Goal: Find specific fact: Find specific fact

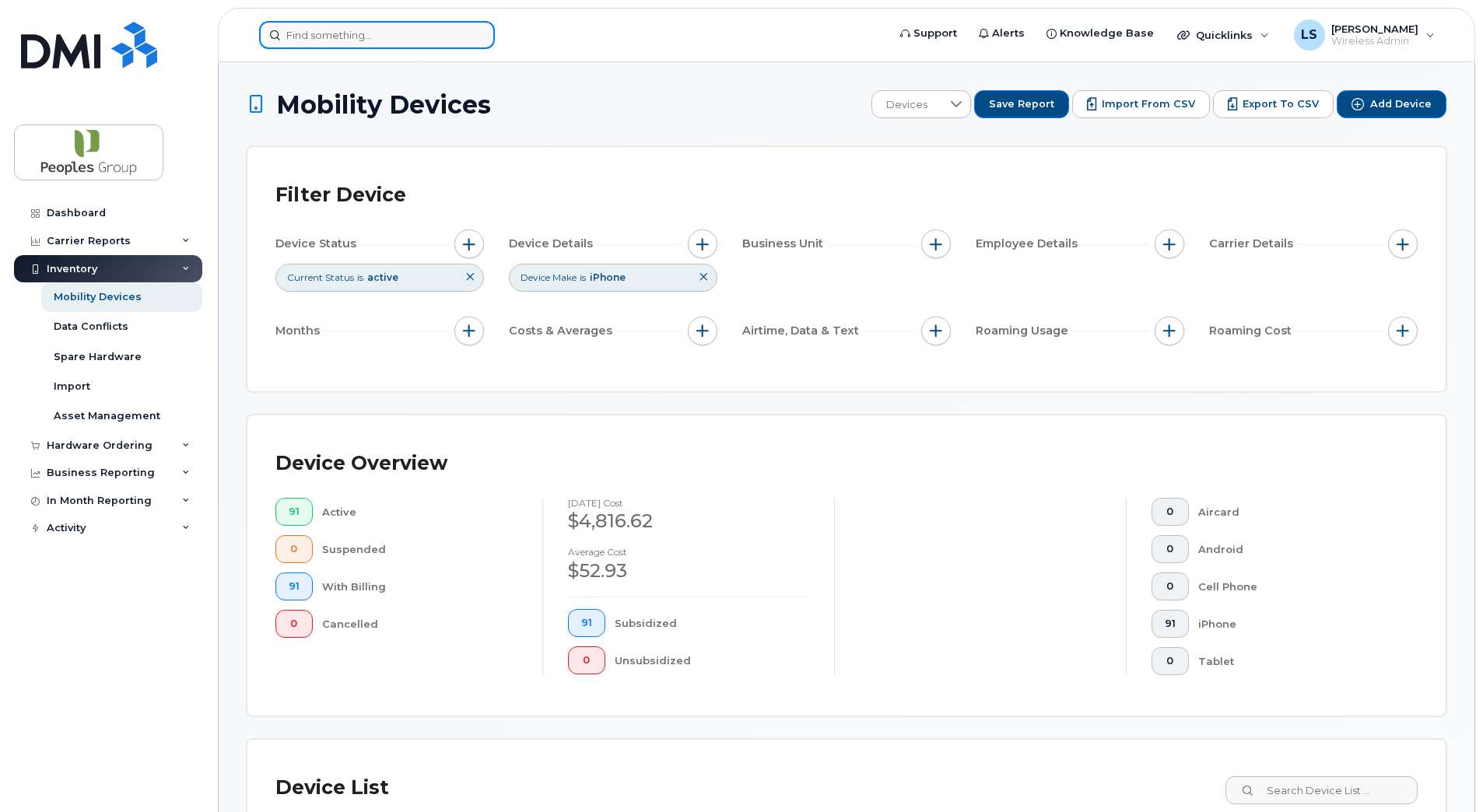
click at [429, 32] on input at bounding box center [377, 34] width 236 height 28
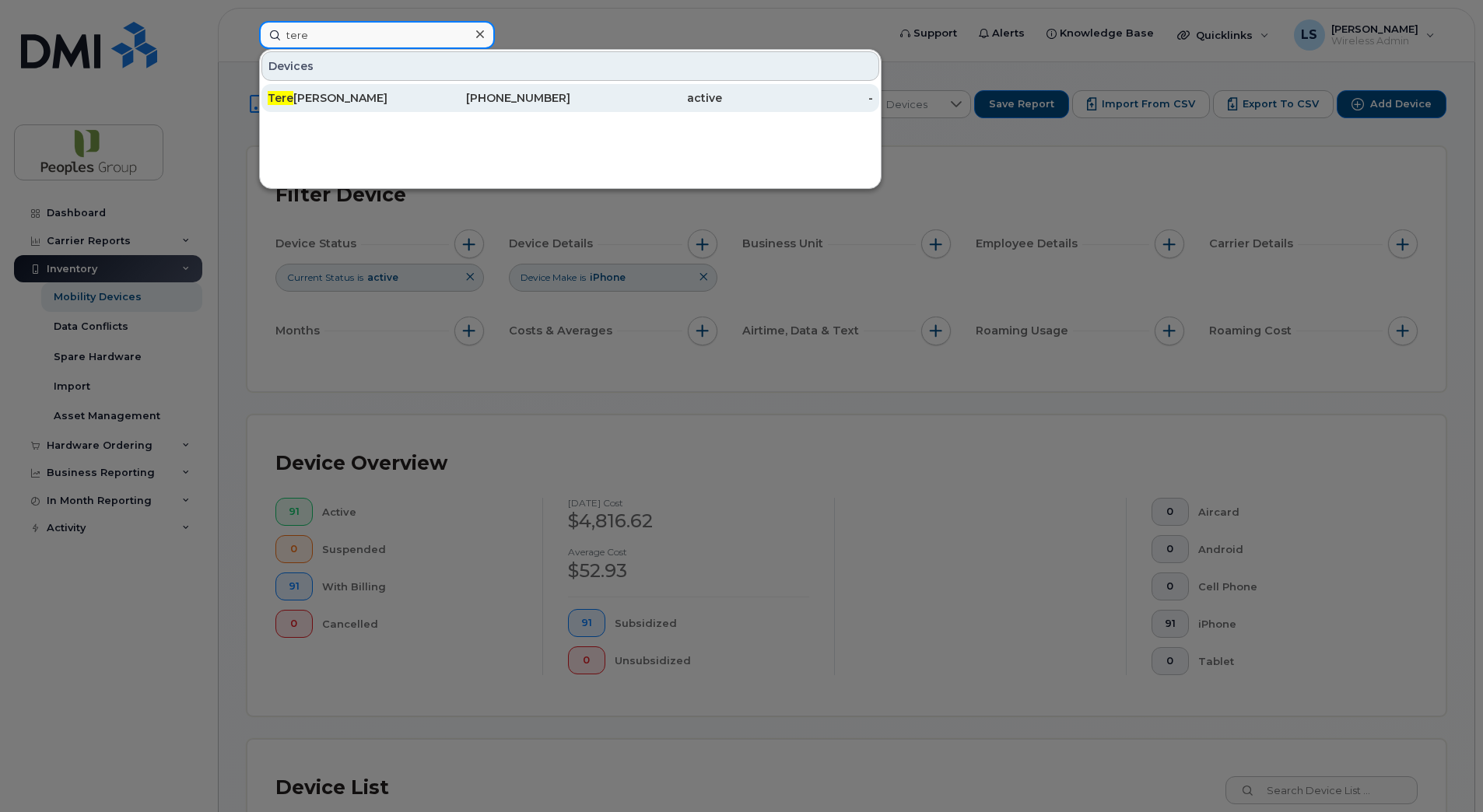
type input "tere"
click at [399, 98] on div "Tere sa Lozada" at bounding box center [343, 97] width 152 height 16
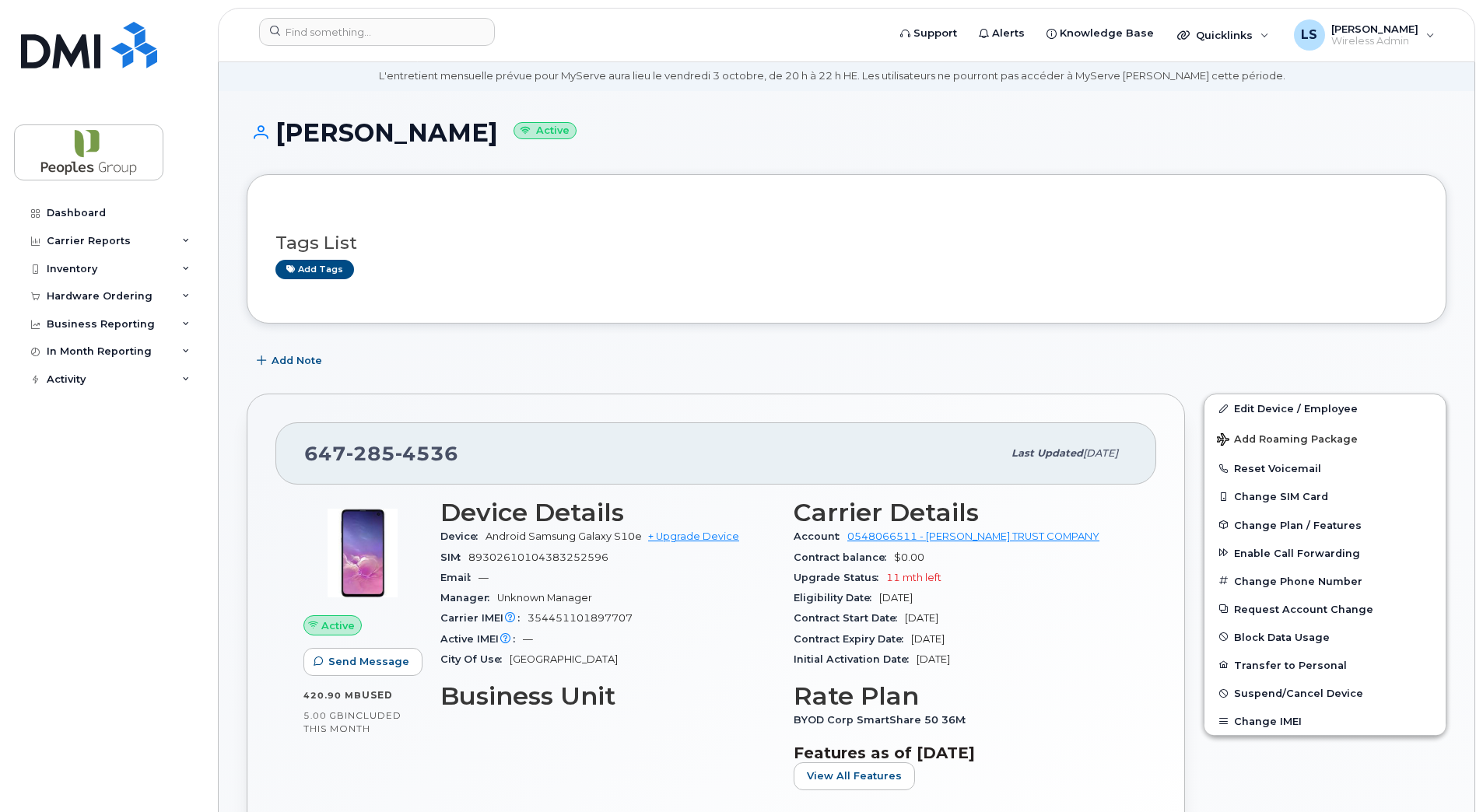
scroll to position [78, 0]
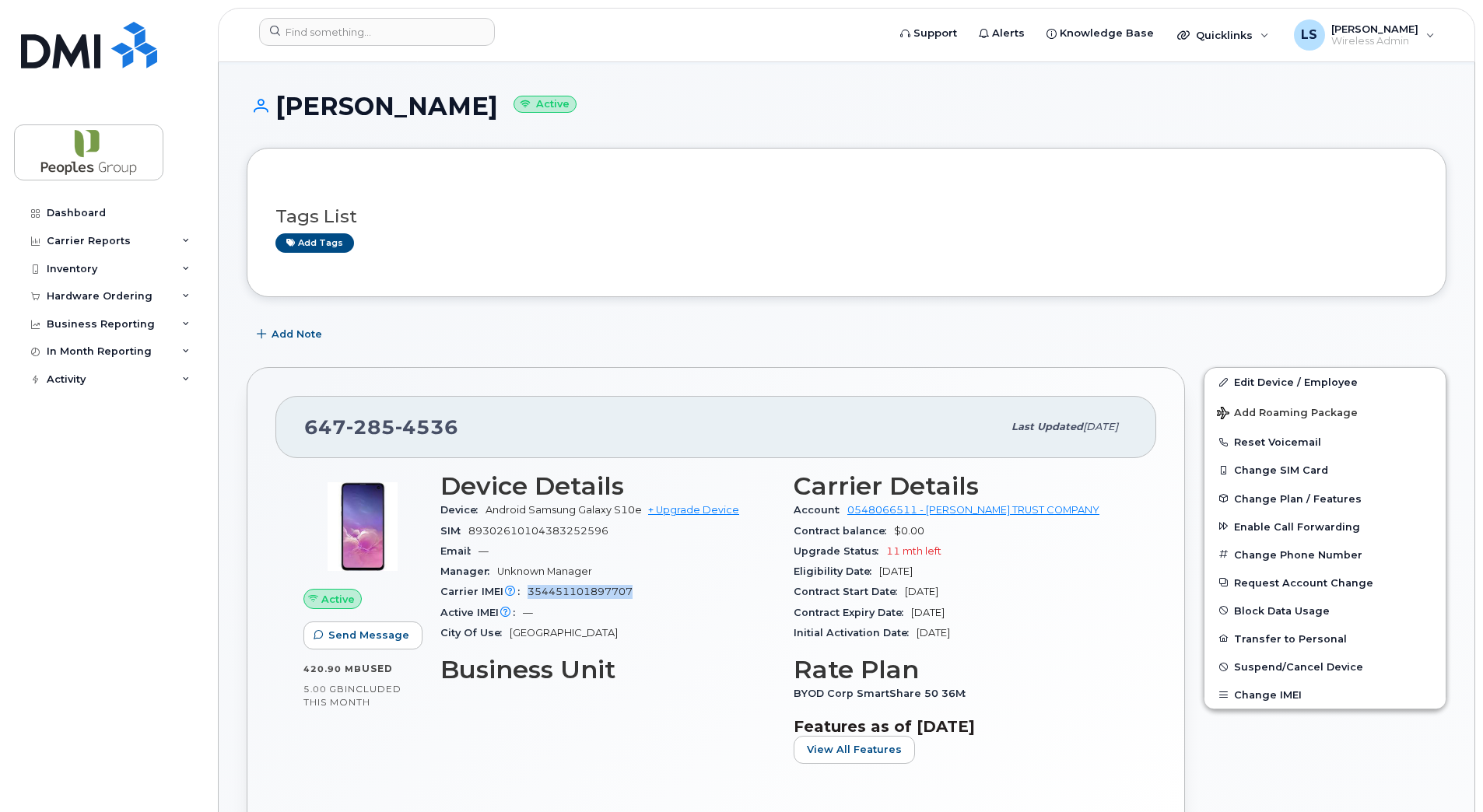
drag, startPoint x: 642, startPoint y: 583, endPoint x: 528, endPoint y: 589, distance: 114.2
click at [528, 589] on div "Carrier IMEI Carrier IMEI is reported during the last billing cycle or change o…" at bounding box center [607, 592] width 334 height 20
copy span "354451101897707"
drag, startPoint x: 624, startPoint y: 531, endPoint x: 470, endPoint y: 535, distance: 154.1
click at [470, 535] on div "SIM [TECHNICAL_ID]" at bounding box center [607, 532] width 334 height 20
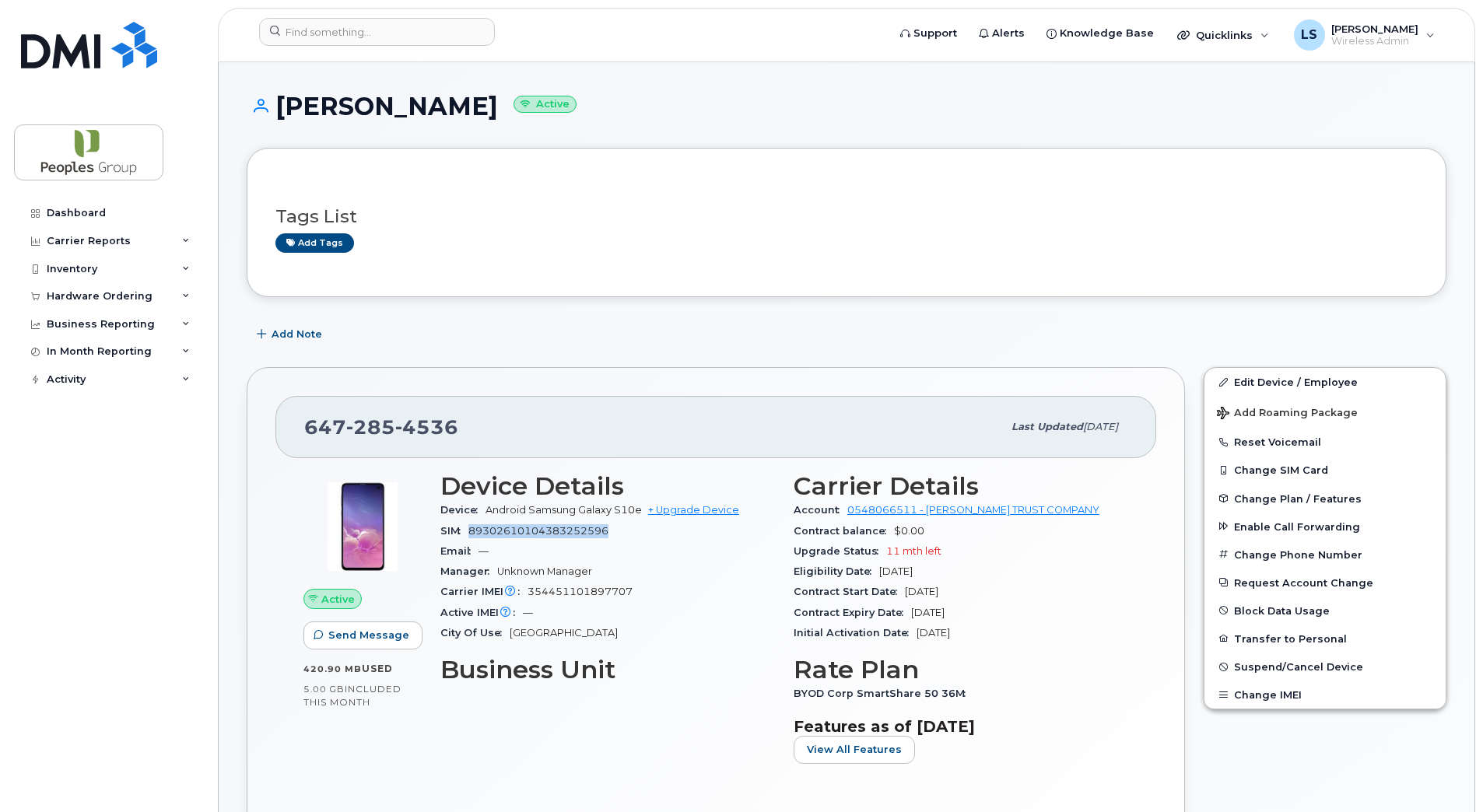
copy span "89302610104383252596"
drag, startPoint x: 537, startPoint y: 502, endPoint x: 639, endPoint y: 502, distance: 102.0
click at [639, 502] on div "Device Android Samsung Galaxy S10e + Upgrade Device" at bounding box center [607, 511] width 334 height 20
copy span "Android Samsung Galaxy S10e"
drag, startPoint x: 480, startPoint y: 422, endPoint x: 288, endPoint y: 404, distance: 192.8
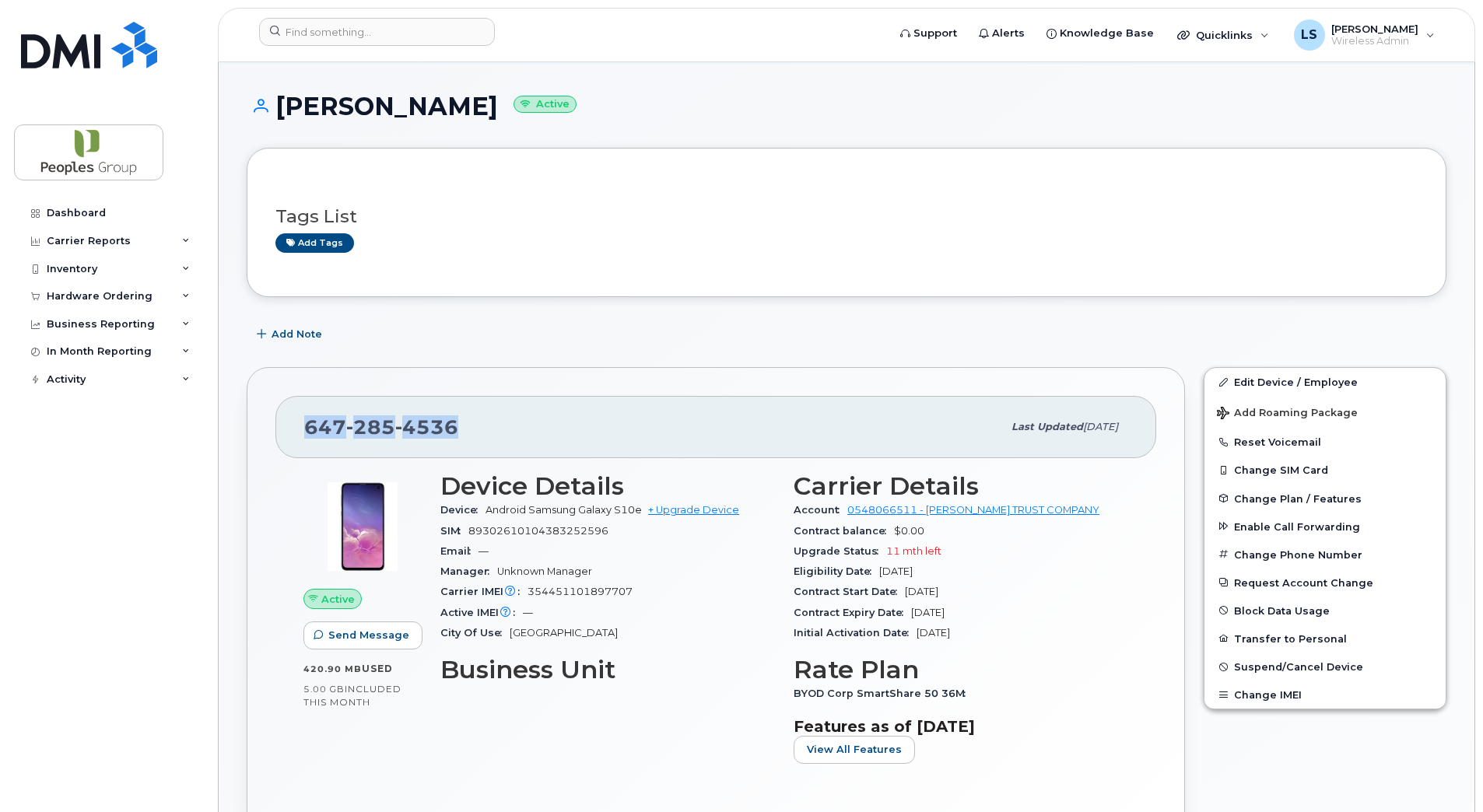
click at [288, 404] on div "[PHONE_NUMBER] Last updated [DATE]" at bounding box center [715, 427] width 881 height 62
copy span "[PHONE_NUMBER]"
drag, startPoint x: 464, startPoint y: 529, endPoint x: 440, endPoint y: 532, distance: 24.2
click at [440, 532] on div "Device Details Device Android Samsung Galaxy S10e + Upgrade Device SIM [TECHNIC…" at bounding box center [607, 624] width 354 height 322
copy span "SIM"
